Goal: Information Seeking & Learning: Learn about a topic

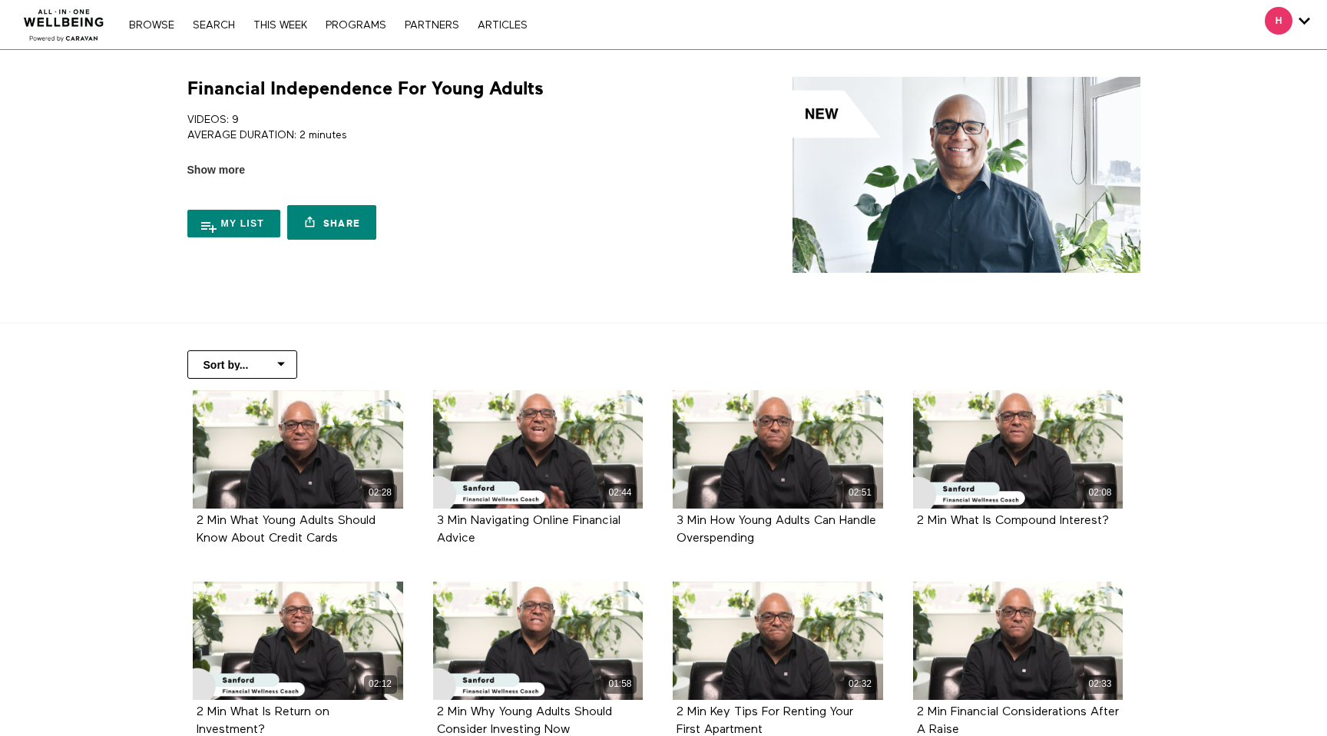
scroll to position [29, 0]
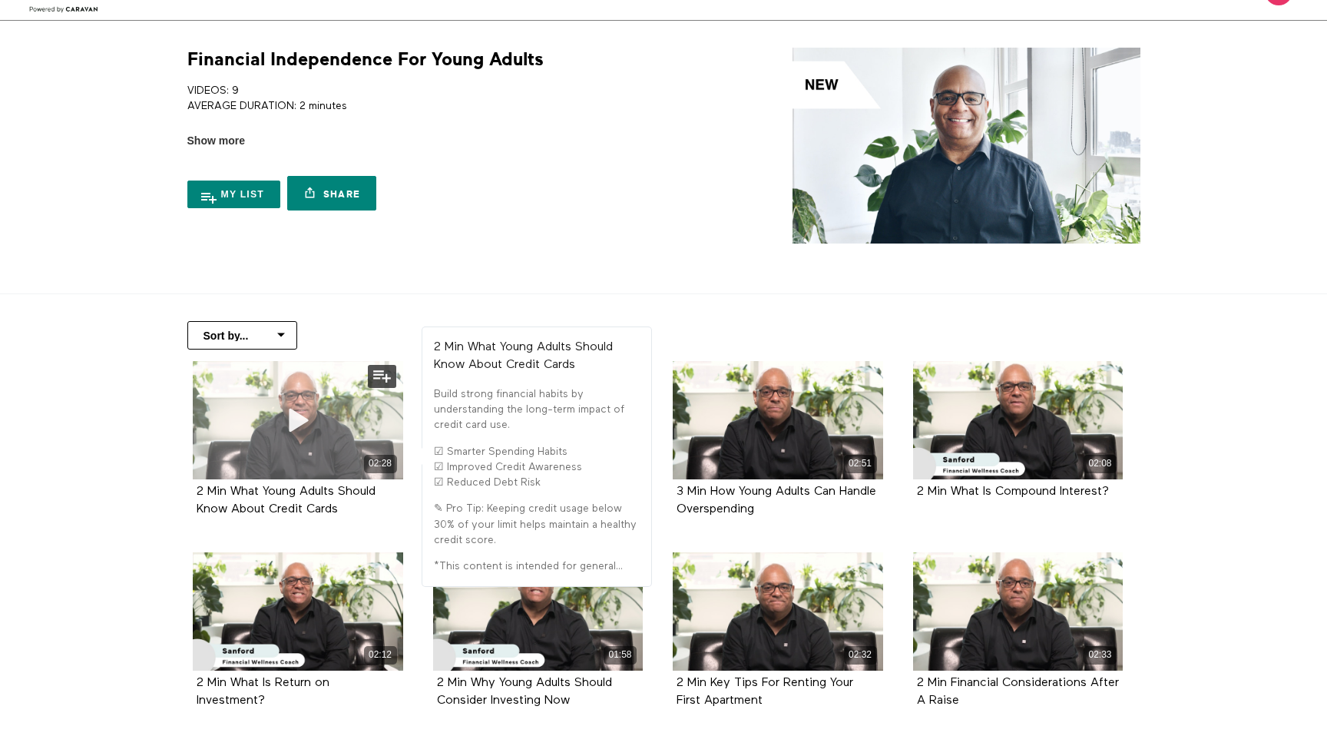
click at [294, 429] on icon at bounding box center [298, 419] width 46 height 27
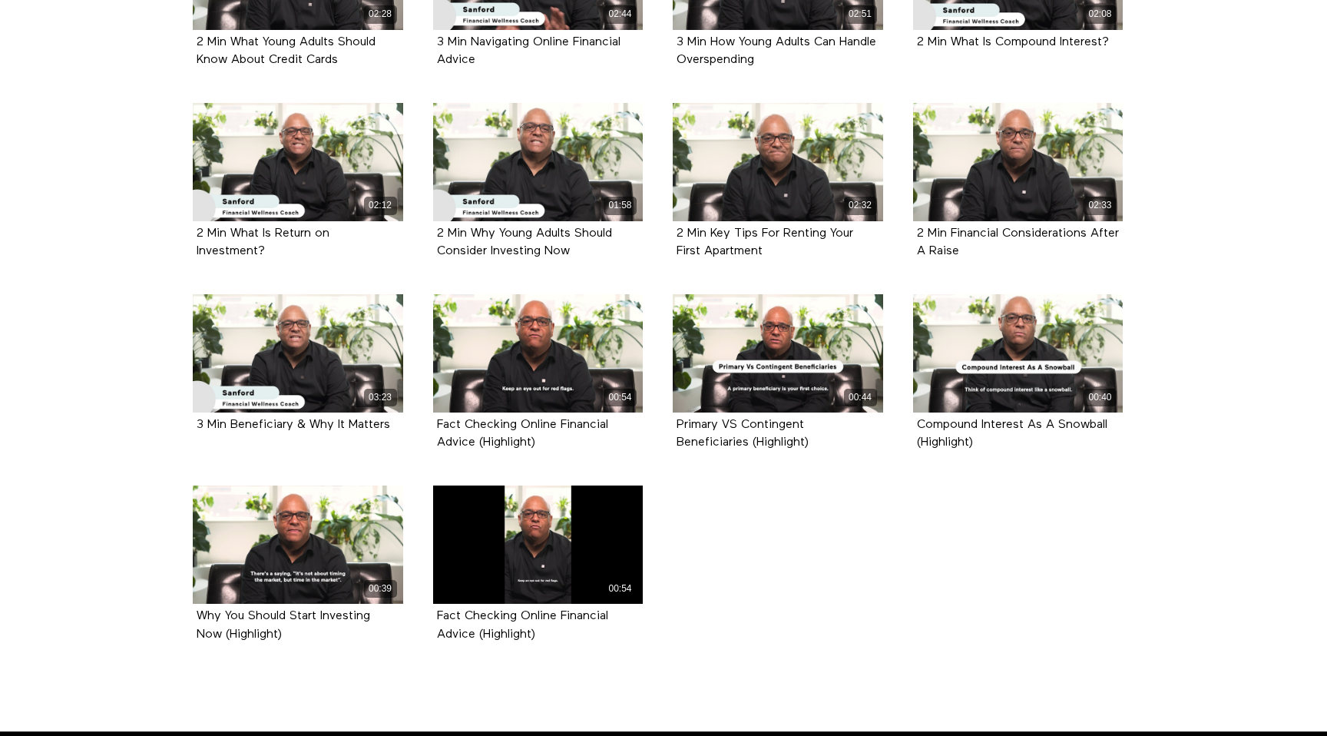
scroll to position [478, 0]
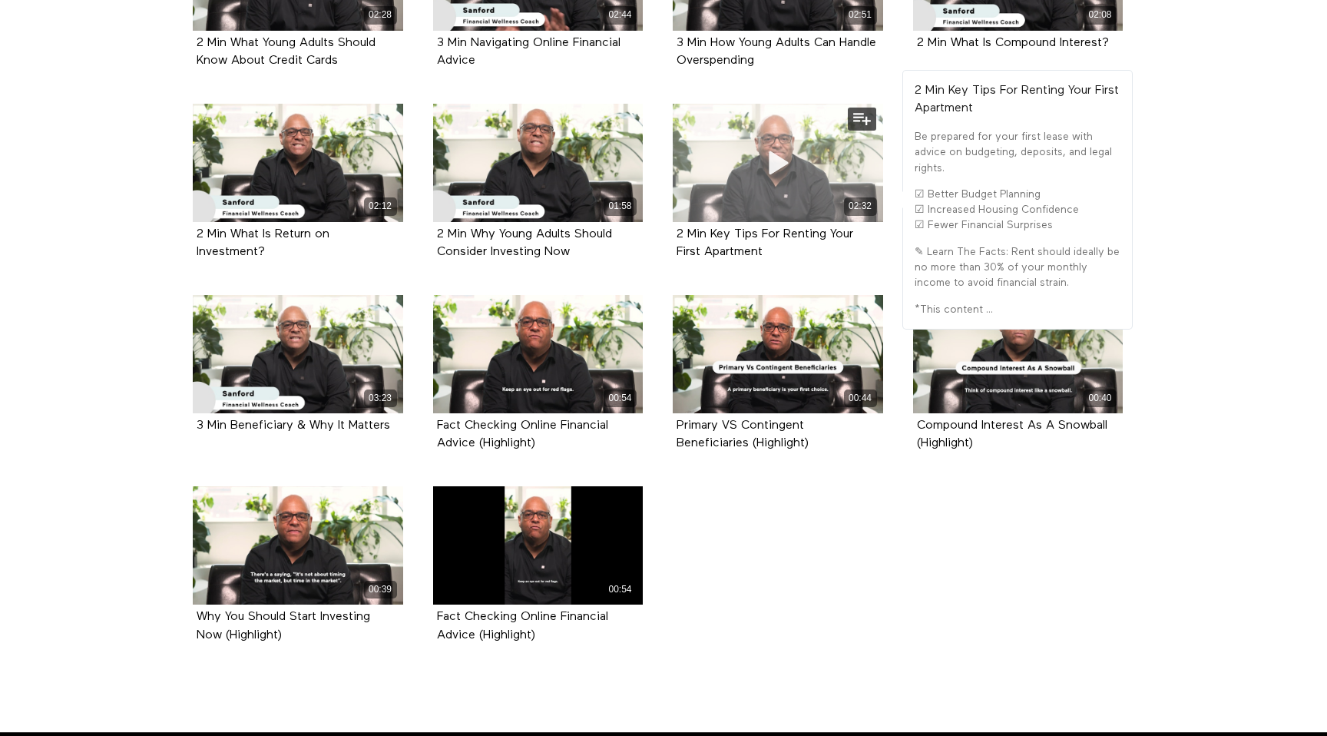
click at [783, 179] on span at bounding box center [778, 163] width 46 height 46
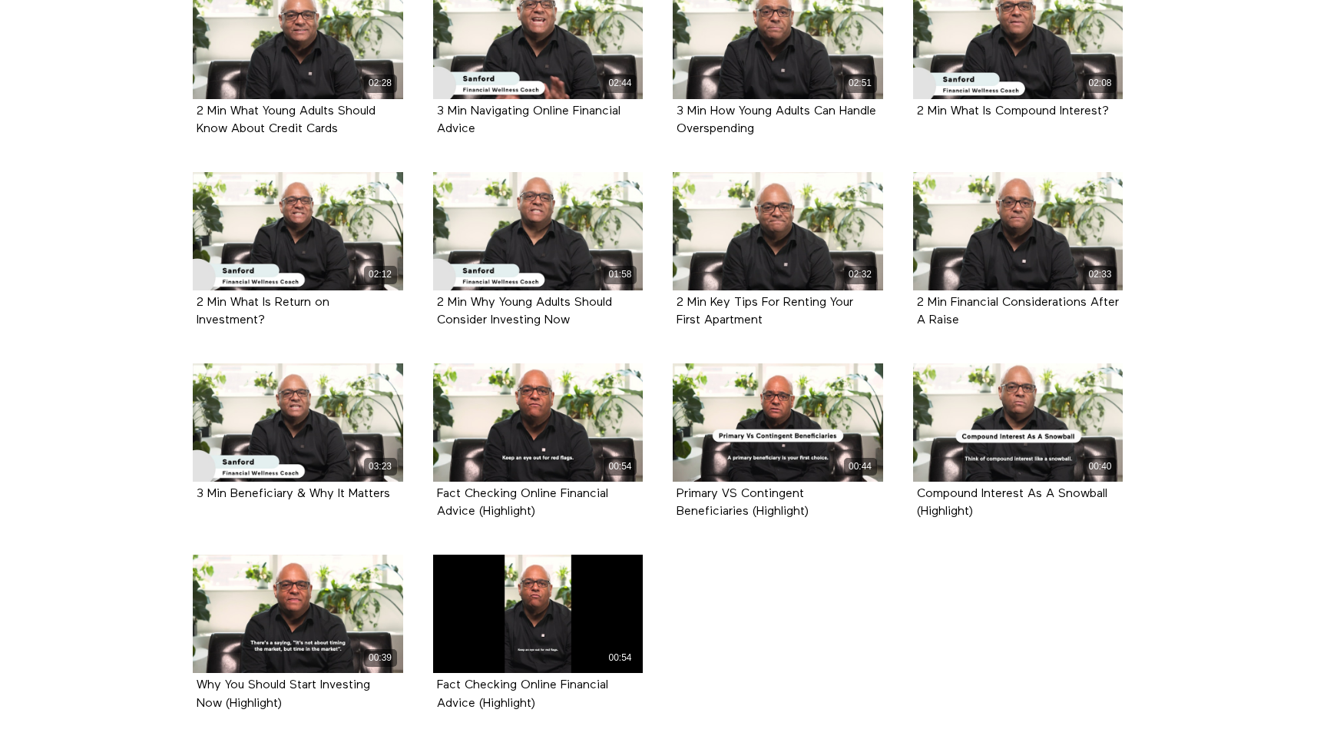
scroll to position [397, 0]
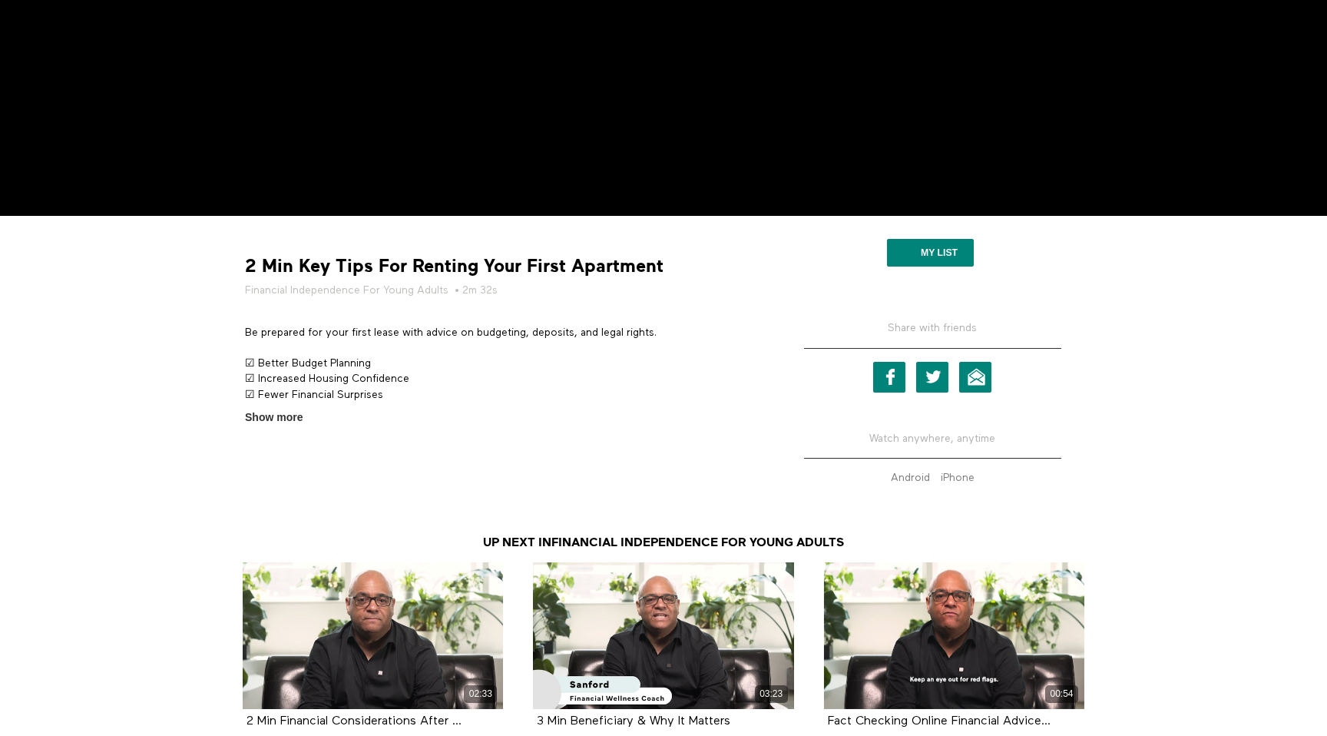
scroll to position [563, 0]
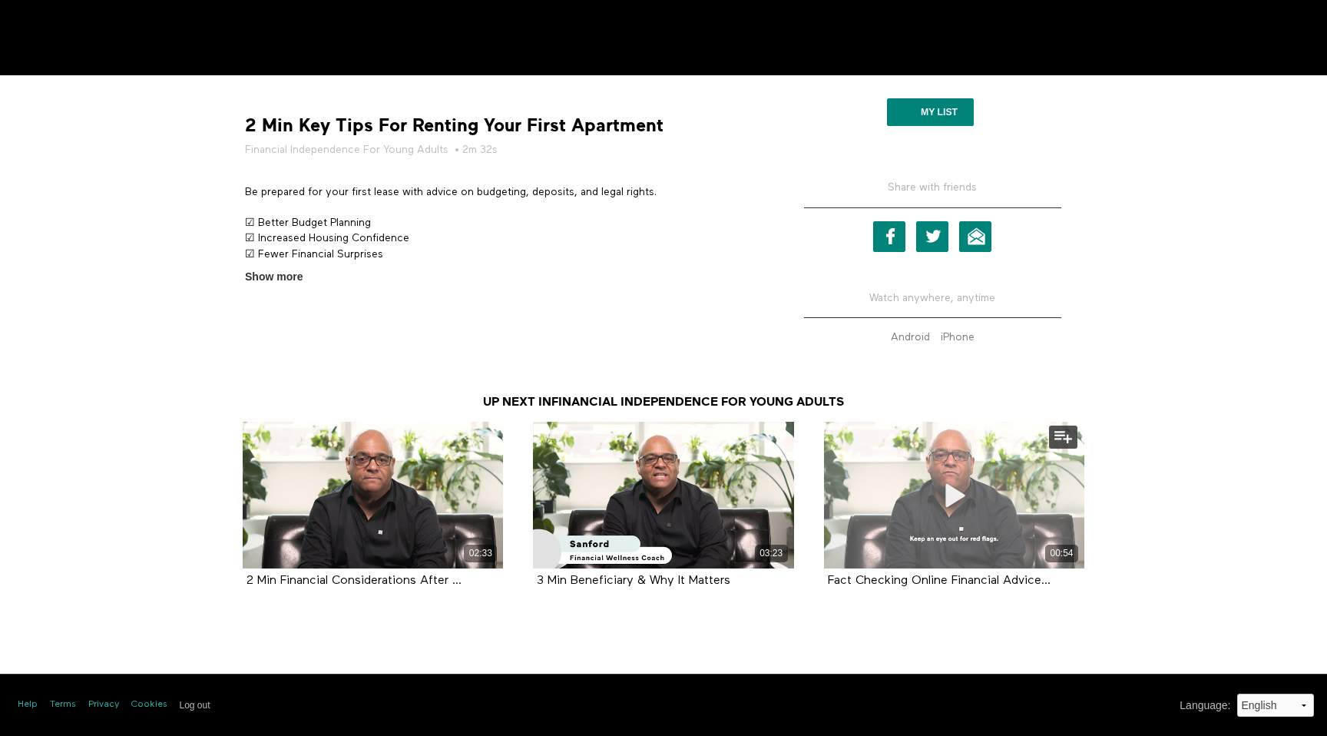
click at [1063, 506] on div "00:54" at bounding box center [954, 495] width 260 height 147
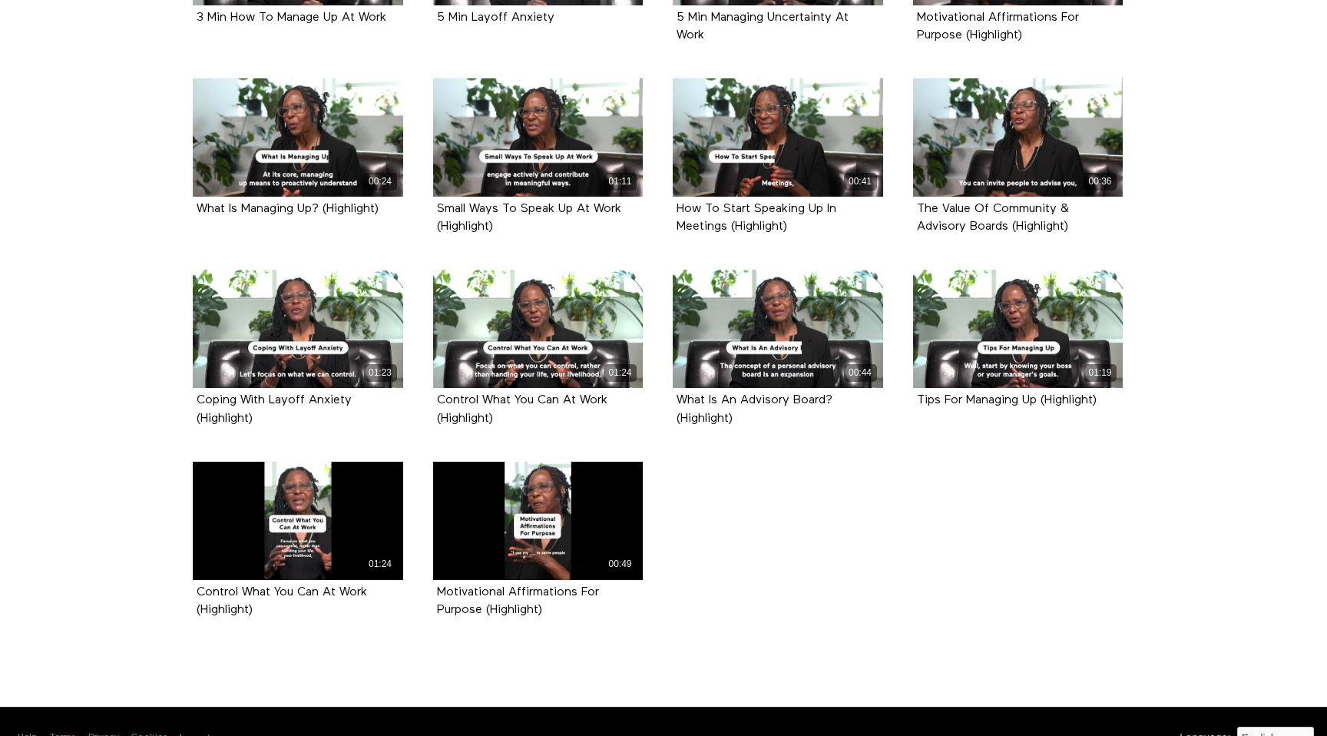
scroll to position [727, 0]
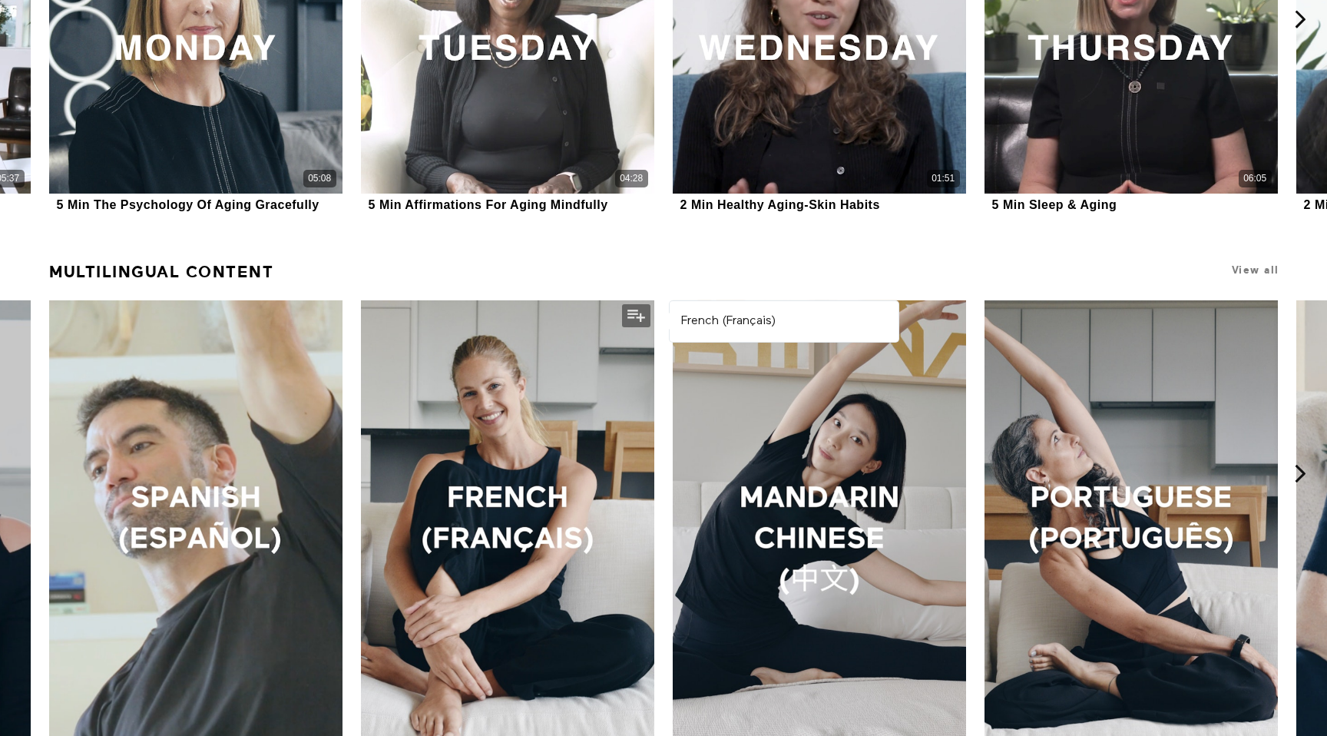
scroll to position [2323, 0]
